Goal: Information Seeking & Learning: Learn about a topic

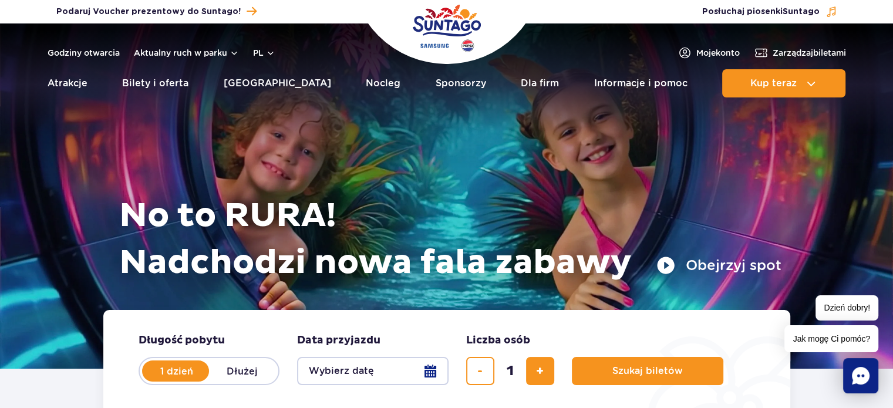
click at [667, 265] on button "Obejrzyj spot" at bounding box center [718, 265] width 125 height 19
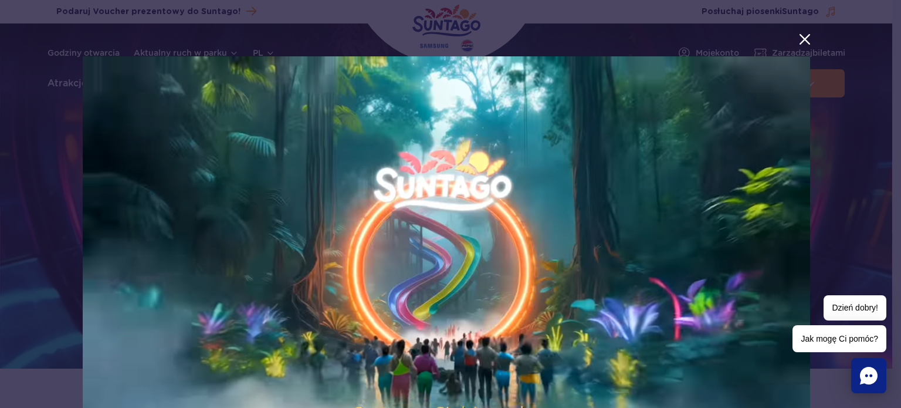
click at [800, 40] on button "menu.aria_label.close_suntago_spot_modal" at bounding box center [804, 39] width 15 height 15
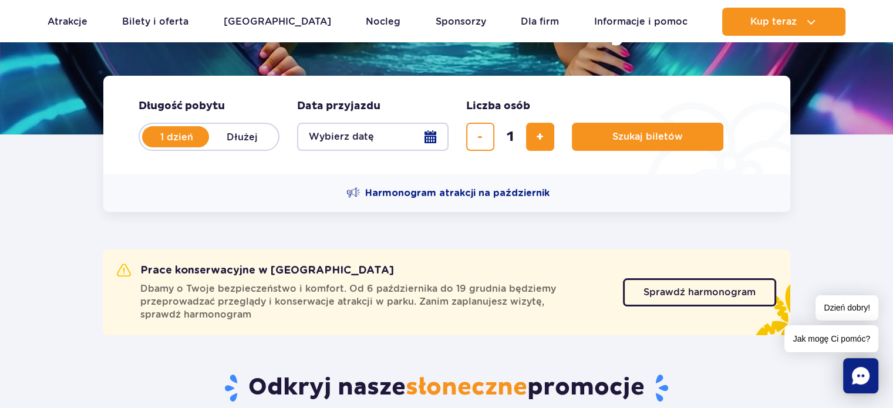
scroll to position [235, 0]
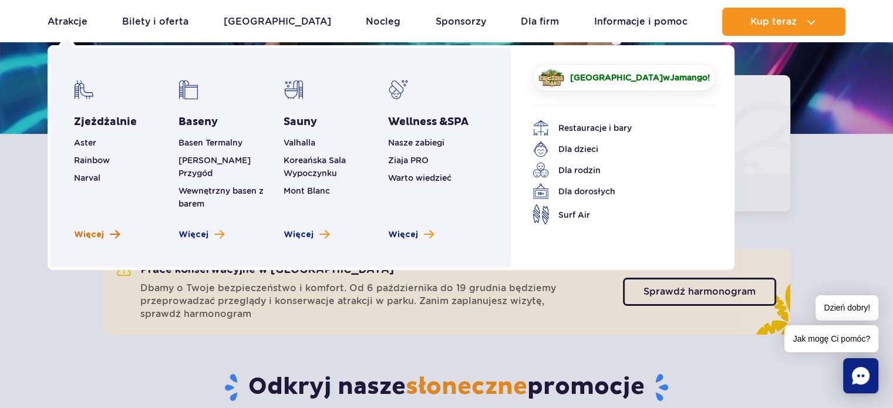
click at [114, 229] on span "Zobacz więcej zjeżdżalni" at bounding box center [115, 234] width 10 height 11
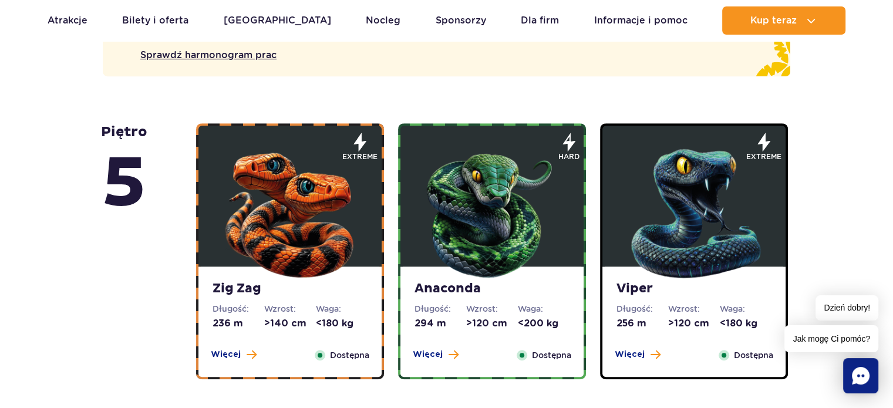
scroll to position [822, 0]
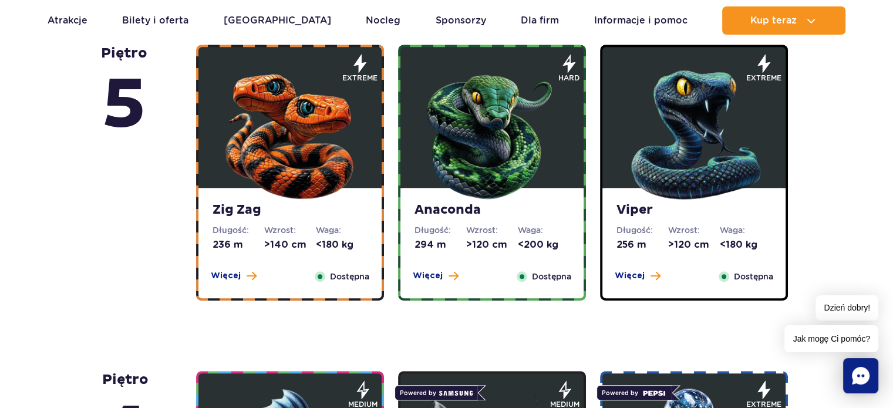
click at [310, 136] on img at bounding box center [289, 132] width 141 height 141
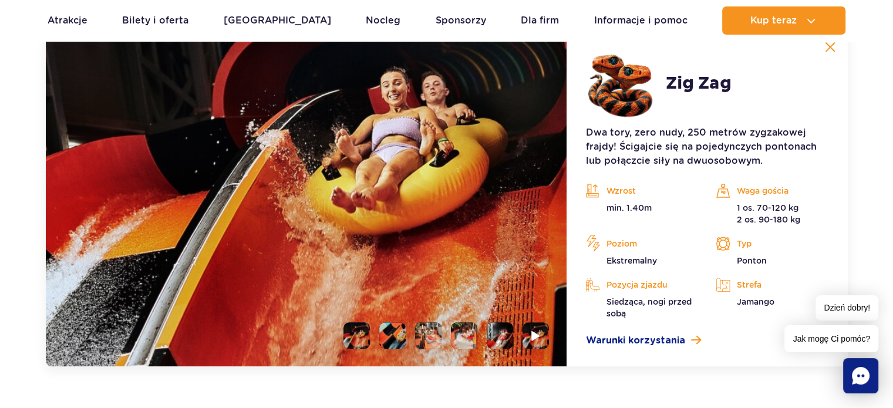
scroll to position [1136, 0]
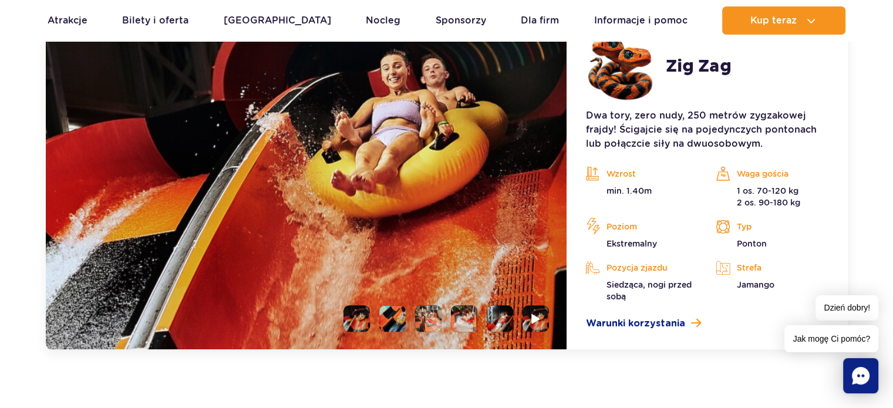
click at [384, 316] on li at bounding box center [392, 318] width 26 height 26
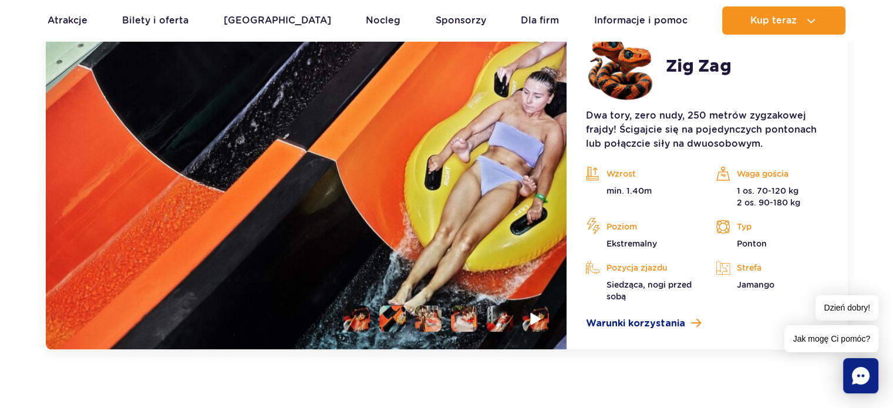
click at [532, 316] on img at bounding box center [535, 318] width 11 height 13
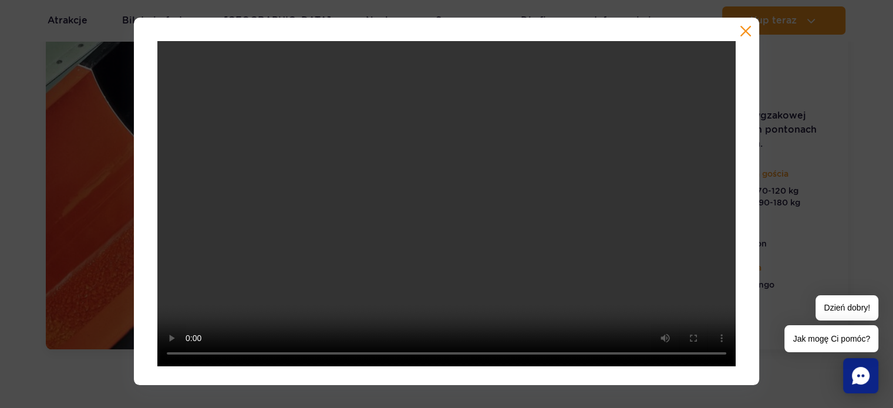
click at [746, 31] on button "button" at bounding box center [745, 31] width 12 height 12
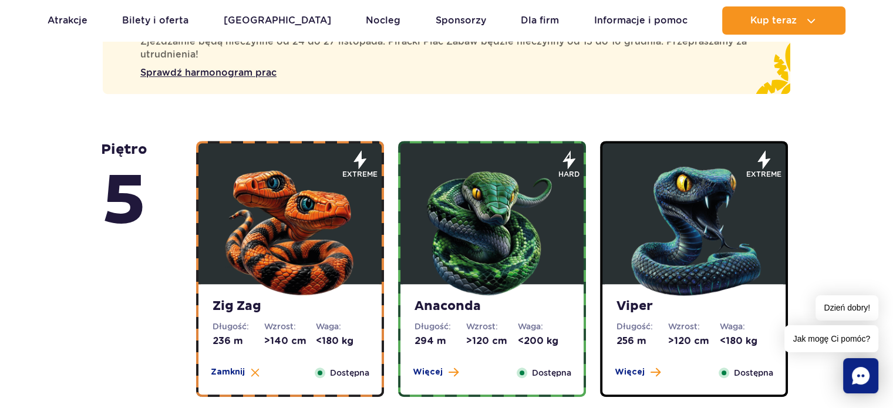
scroll to position [784, 0]
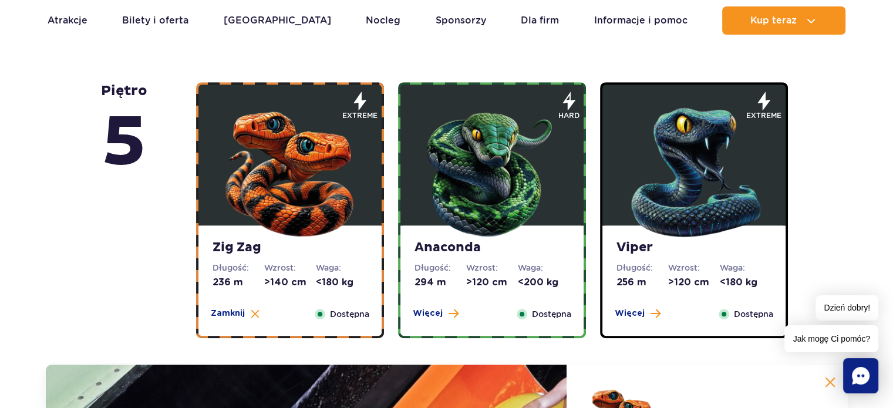
click at [502, 215] on img at bounding box center [491, 169] width 141 height 141
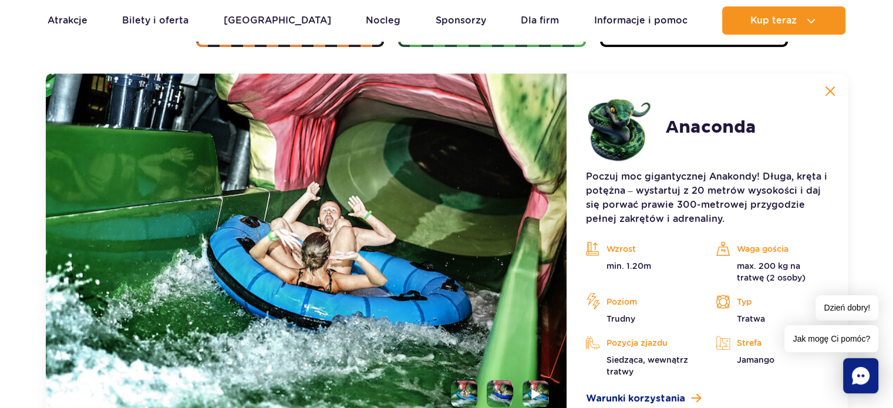
scroll to position [1077, 0]
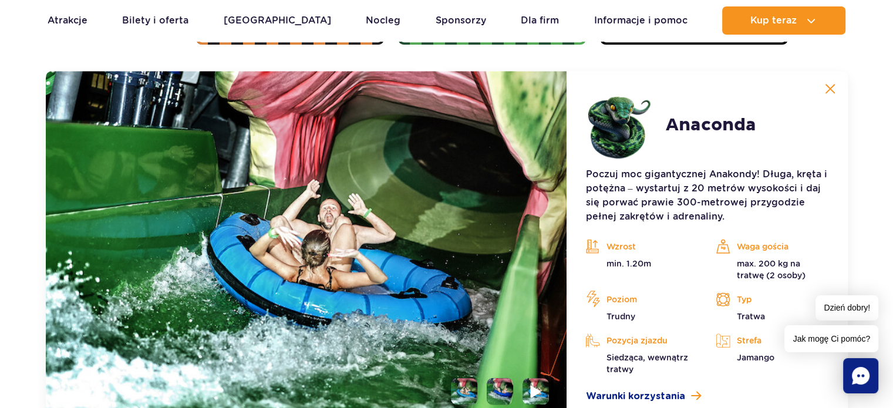
click at [535, 388] on img at bounding box center [535, 390] width 11 height 13
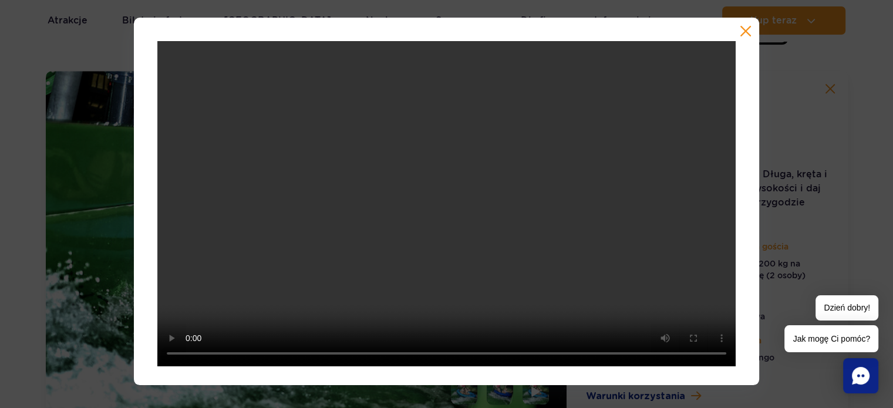
click at [744, 31] on button "button" at bounding box center [745, 31] width 12 height 12
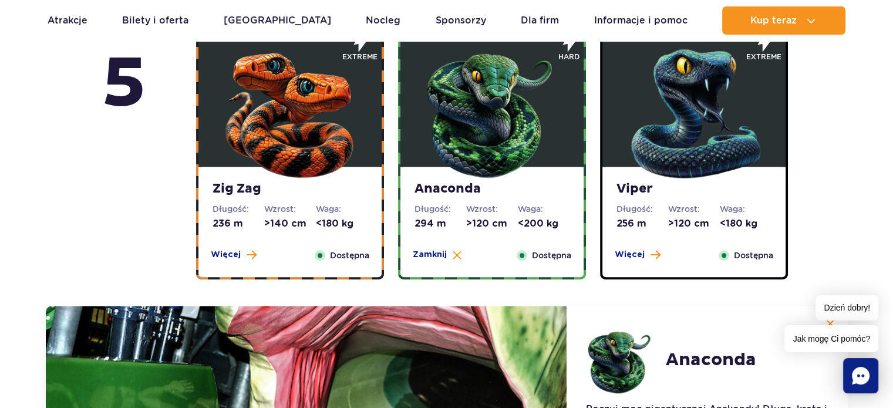
click at [656, 125] on img at bounding box center [693, 110] width 141 height 141
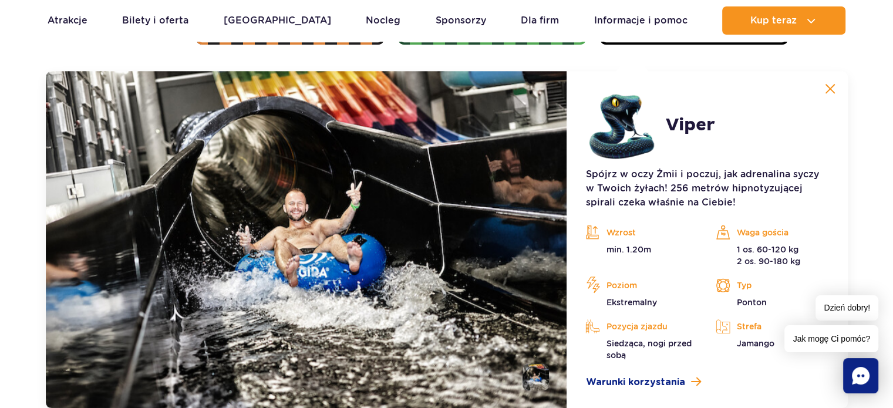
click at [538, 381] on li at bounding box center [535, 377] width 26 height 26
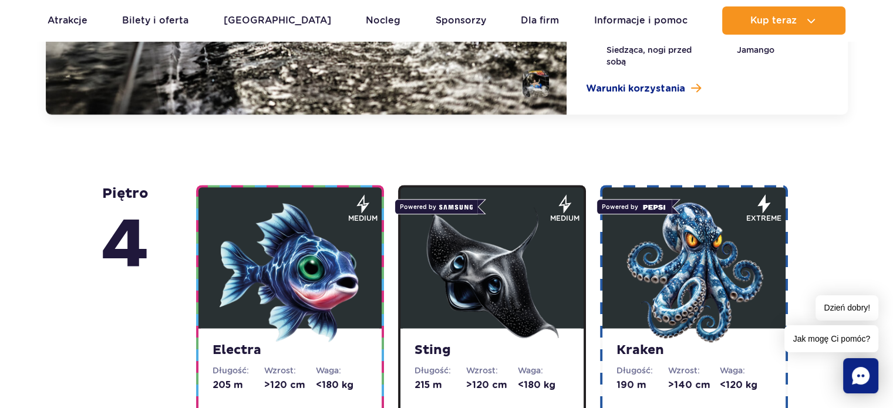
scroll to position [1430, 0]
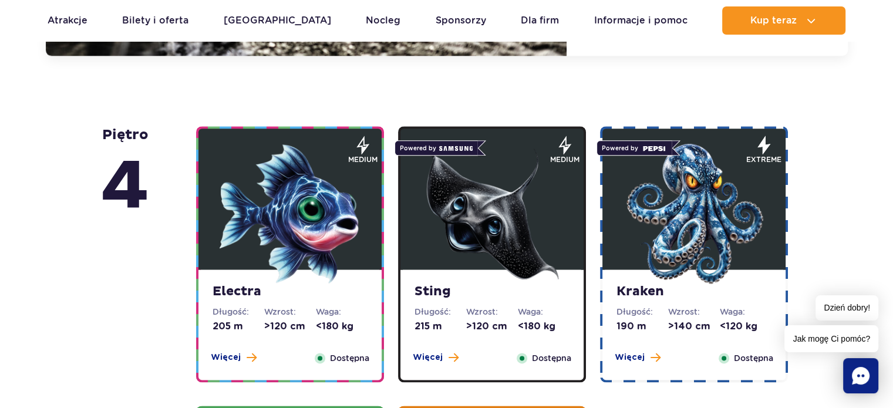
click at [312, 215] on img at bounding box center [289, 213] width 141 height 141
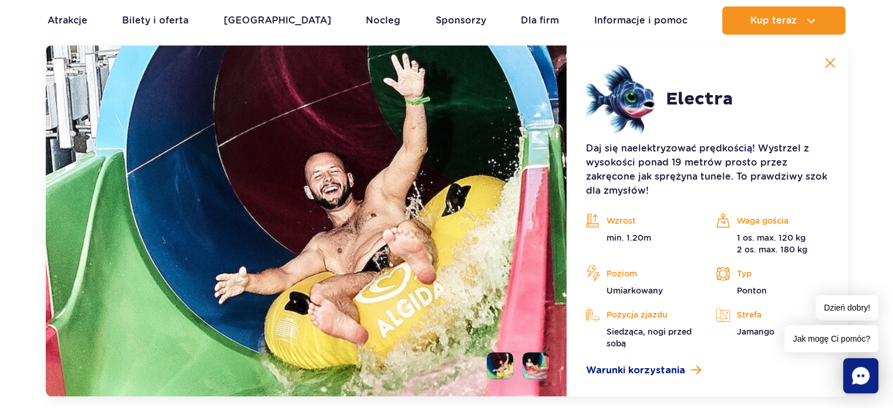
scroll to position [1404, 0]
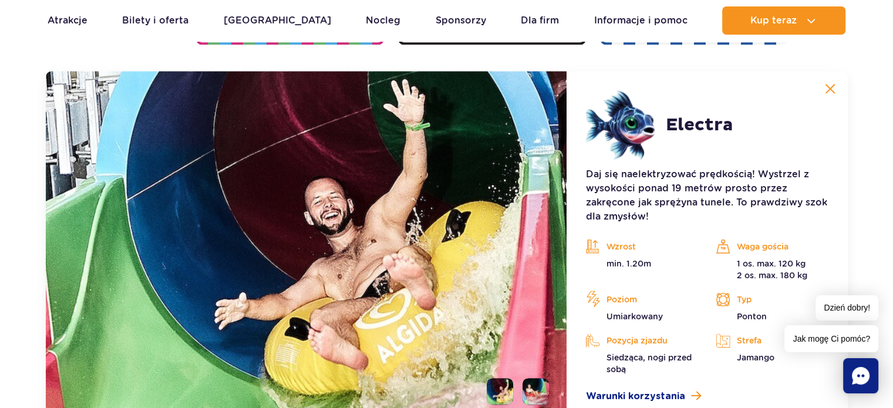
click at [542, 385] on li at bounding box center [535, 391] width 26 height 26
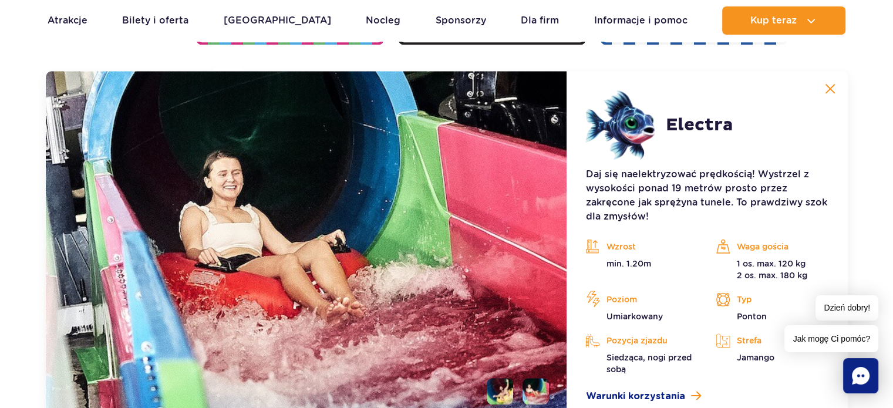
click at [830, 87] on img at bounding box center [829, 88] width 11 height 11
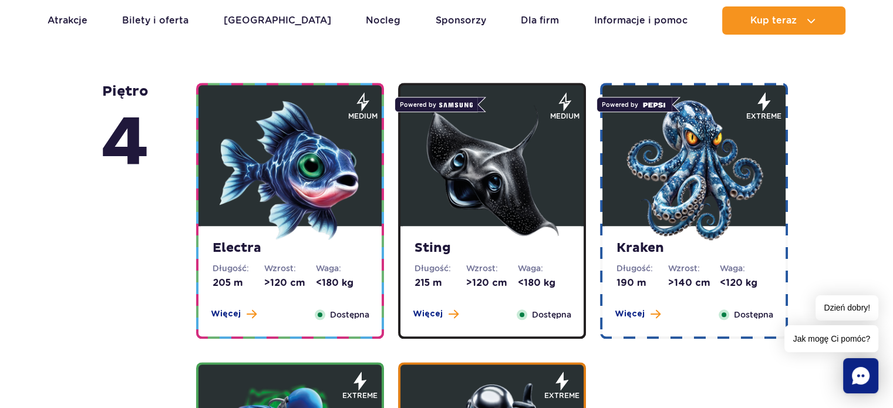
scroll to position [1110, 0]
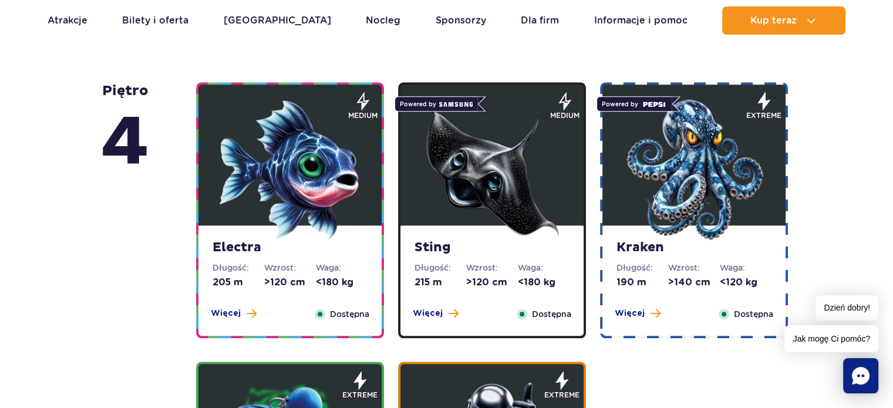
click at [455, 164] on img at bounding box center [491, 169] width 141 height 141
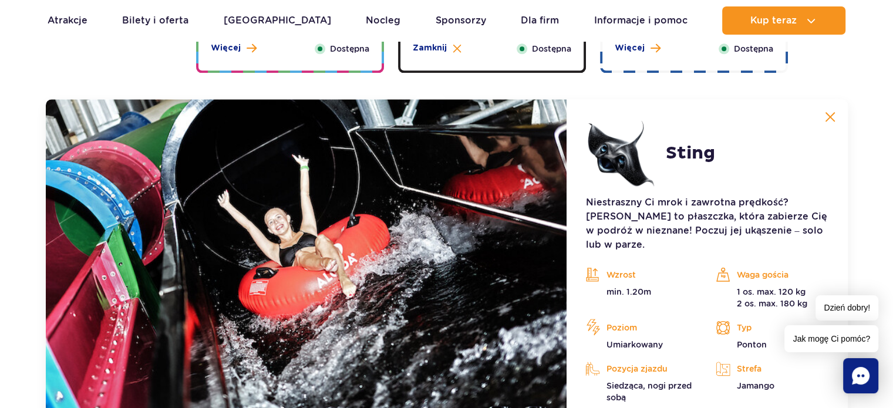
scroll to position [1404, 0]
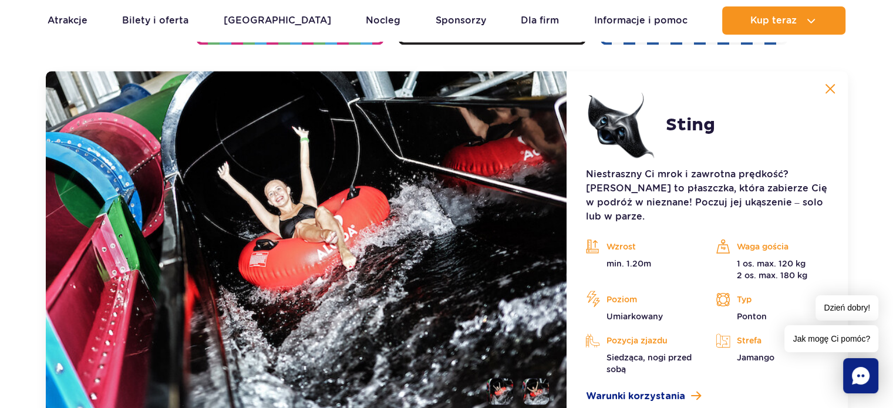
click at [538, 378] on li at bounding box center [535, 391] width 26 height 26
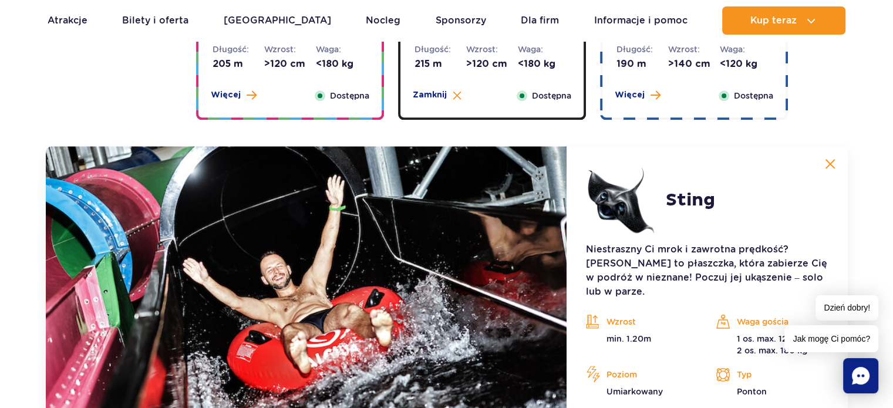
scroll to position [1169, 0]
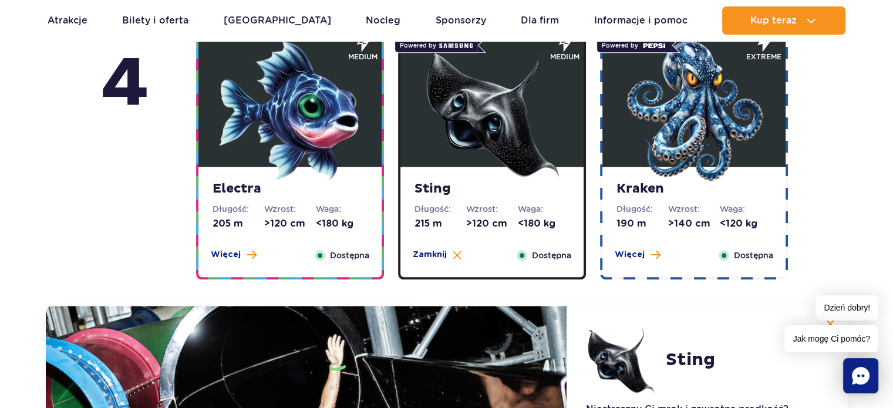
click at [694, 106] on img at bounding box center [693, 110] width 141 height 141
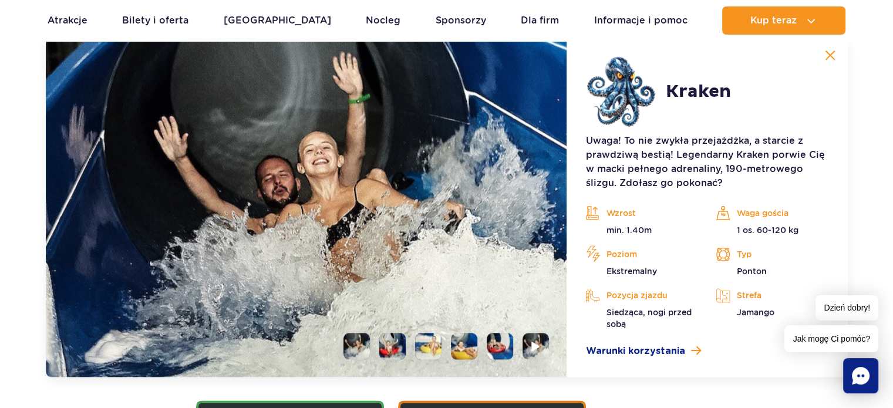
scroll to position [1462, 0]
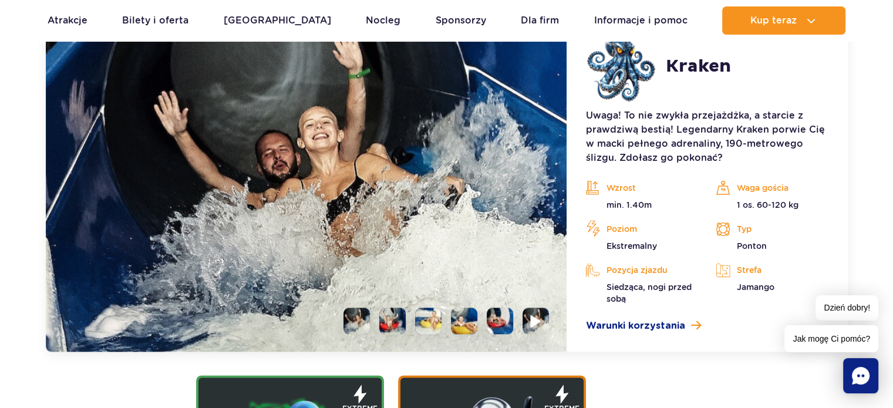
click at [535, 319] on img at bounding box center [535, 320] width 11 height 13
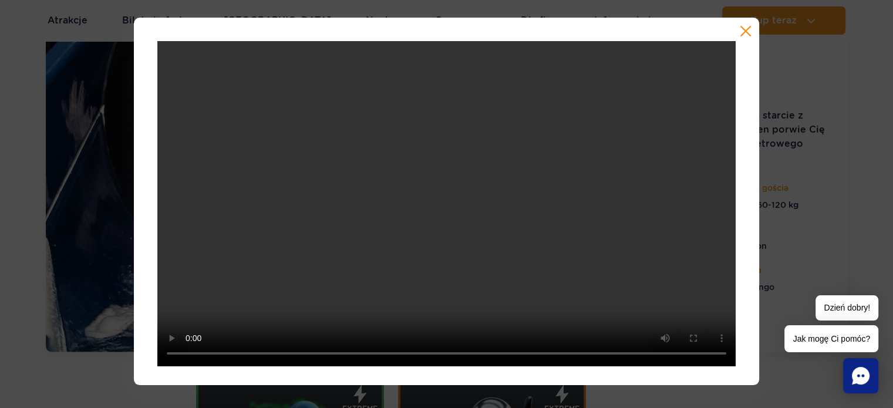
click at [744, 33] on button "button" at bounding box center [745, 31] width 12 height 12
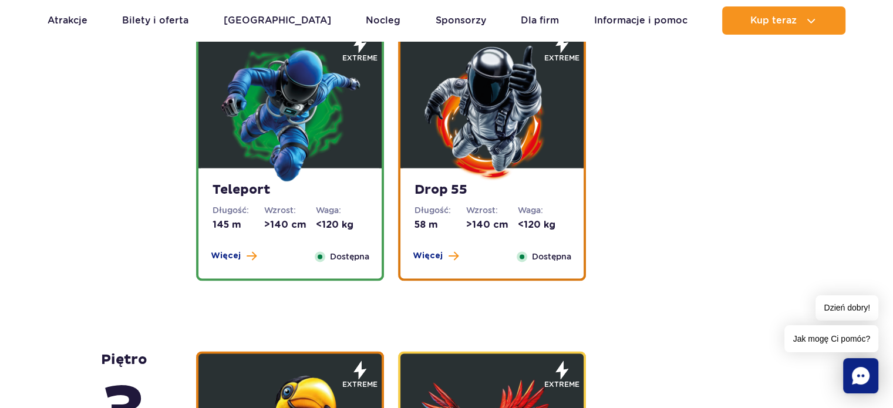
scroll to position [1814, 0]
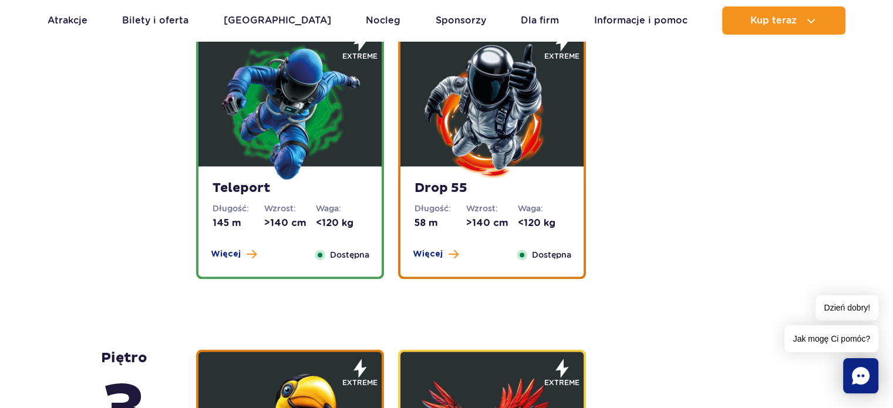
click at [292, 161] on img at bounding box center [289, 110] width 141 height 141
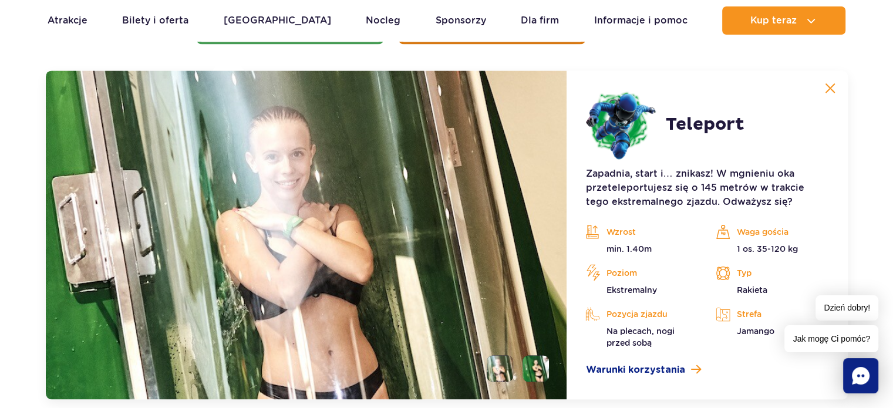
scroll to position [1683, 0]
click at [539, 370] on li at bounding box center [535, 369] width 26 height 26
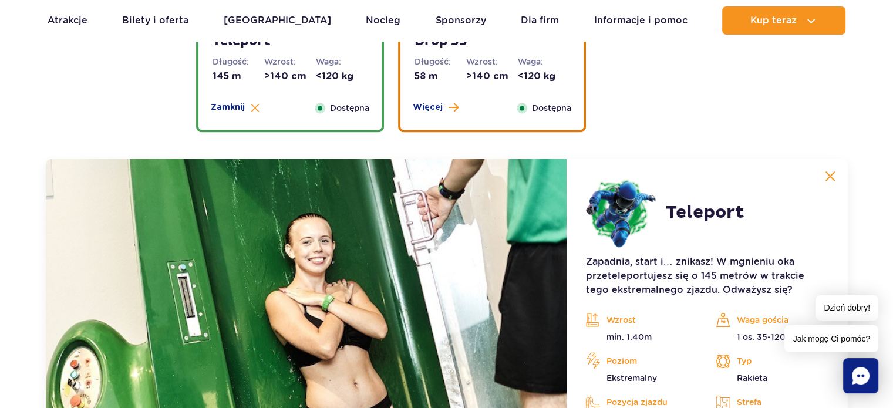
scroll to position [1566, 0]
